Goal: Information Seeking & Learning: Learn about a topic

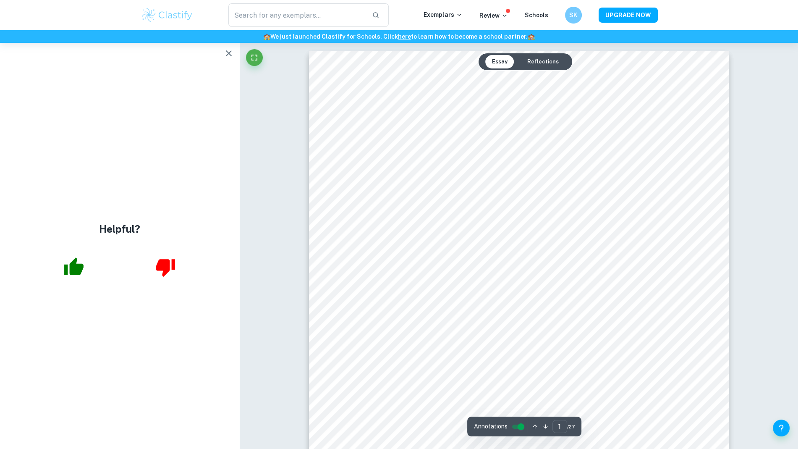
click at [224, 53] on icon "button" at bounding box center [229, 53] width 10 height 10
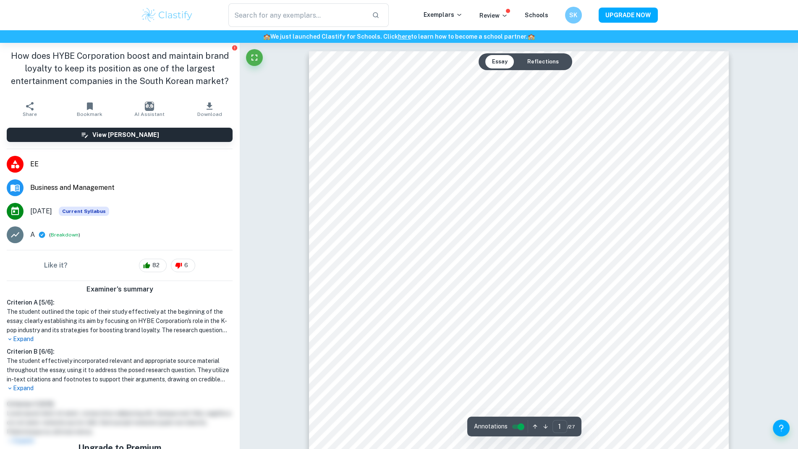
click at [515, 424] on input "controlled" at bounding box center [521, 426] width 30 height 10
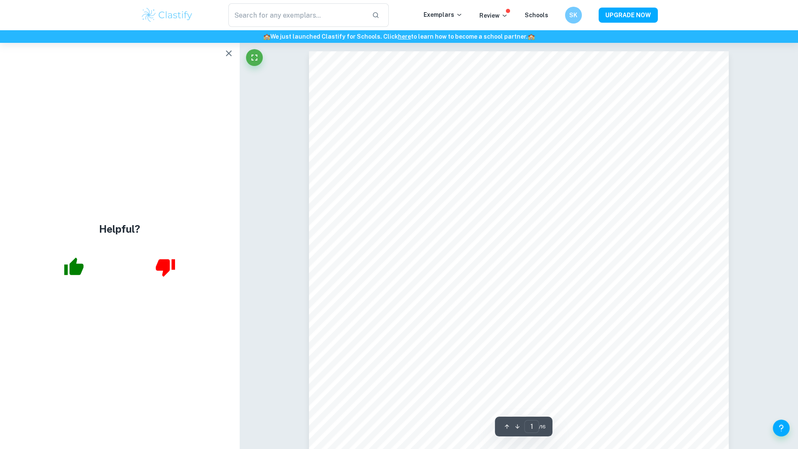
click at [231, 57] on icon "button" at bounding box center [229, 53] width 10 height 10
click at [227, 56] on icon "button" at bounding box center [229, 53] width 10 height 10
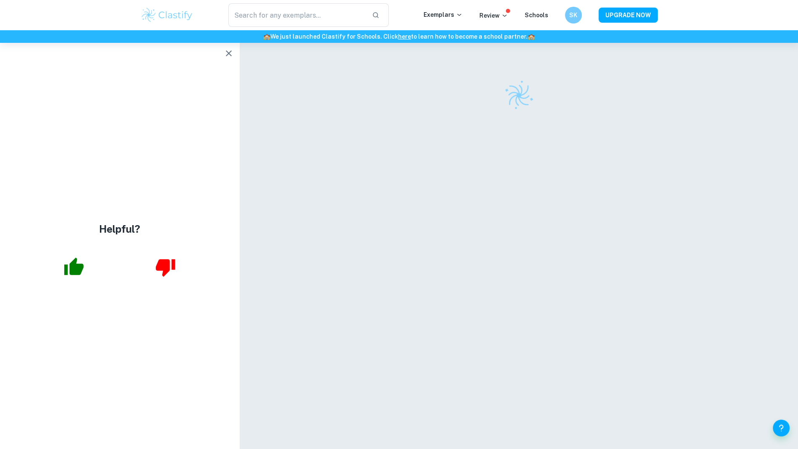
click at [229, 57] on icon "button" at bounding box center [229, 53] width 10 height 10
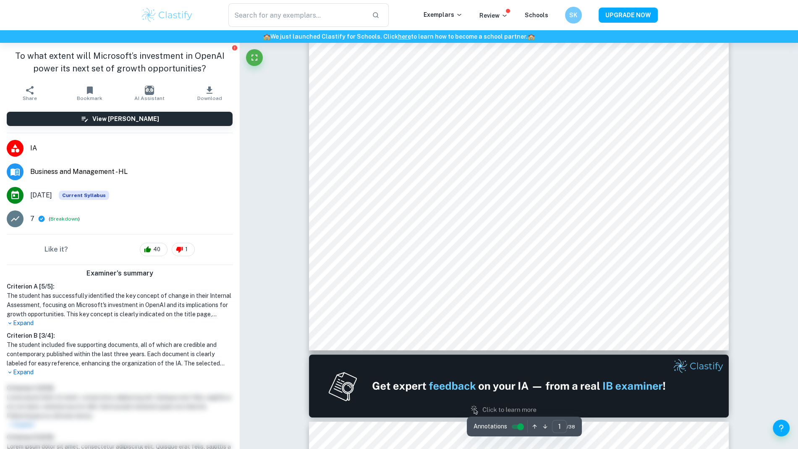
scroll to position [245, 0]
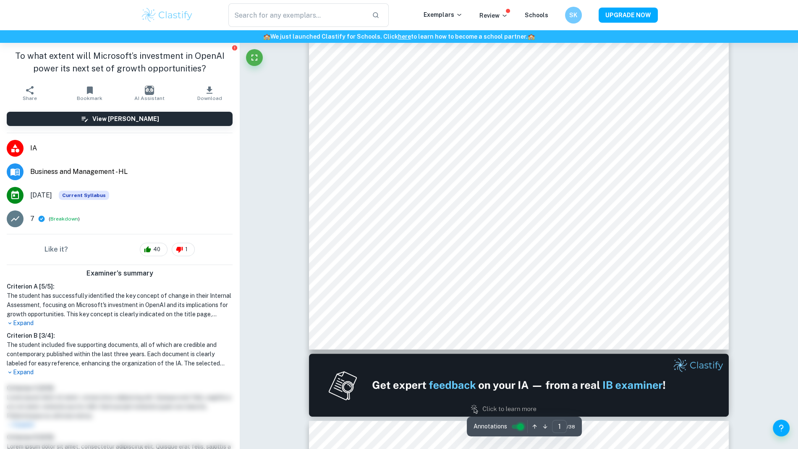
click at [520, 425] on input "controlled" at bounding box center [520, 426] width 30 height 10
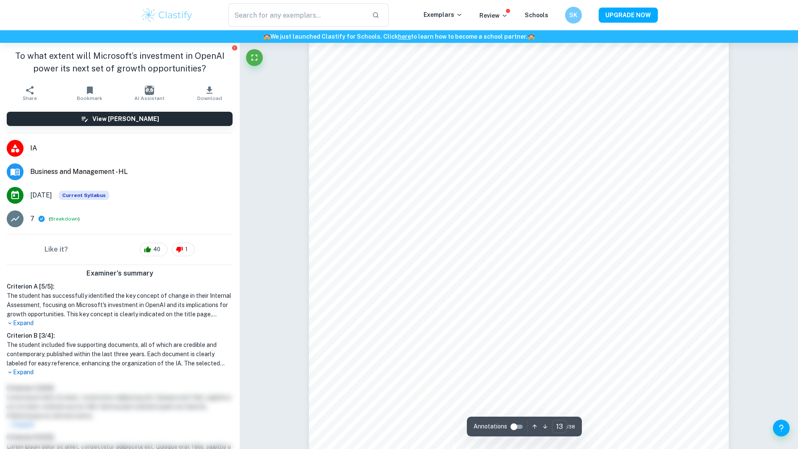
scroll to position [6869, 0]
type input "13"
